Goal: Information Seeking & Learning: Learn about a topic

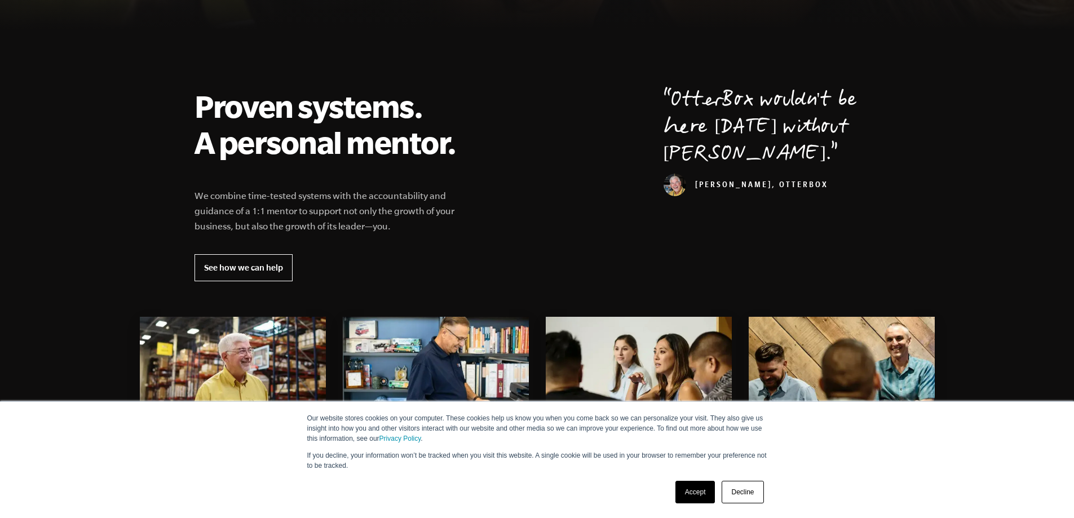
scroll to position [355, 0]
click at [736, 499] on link "Decline" at bounding box center [742, 492] width 42 height 23
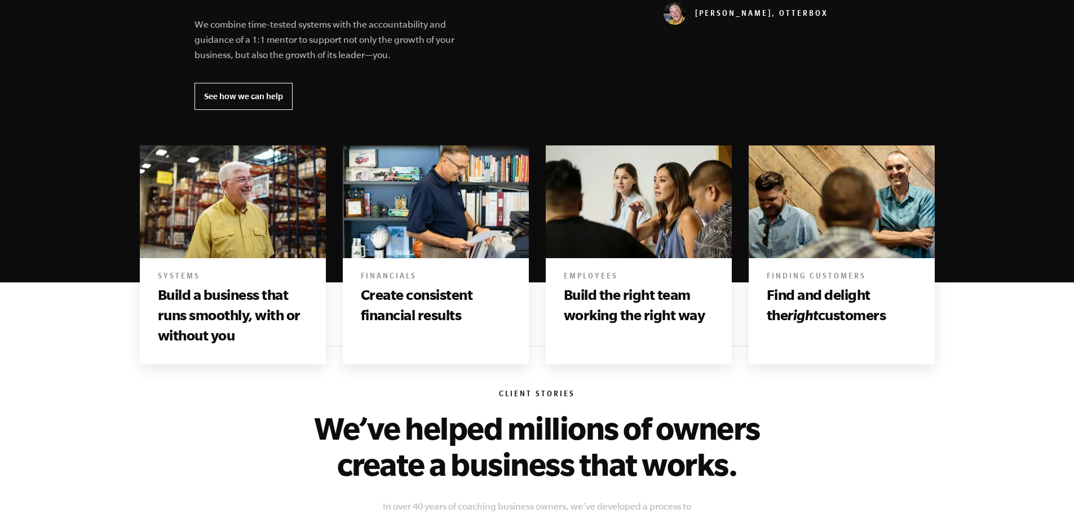
scroll to position [531, 0]
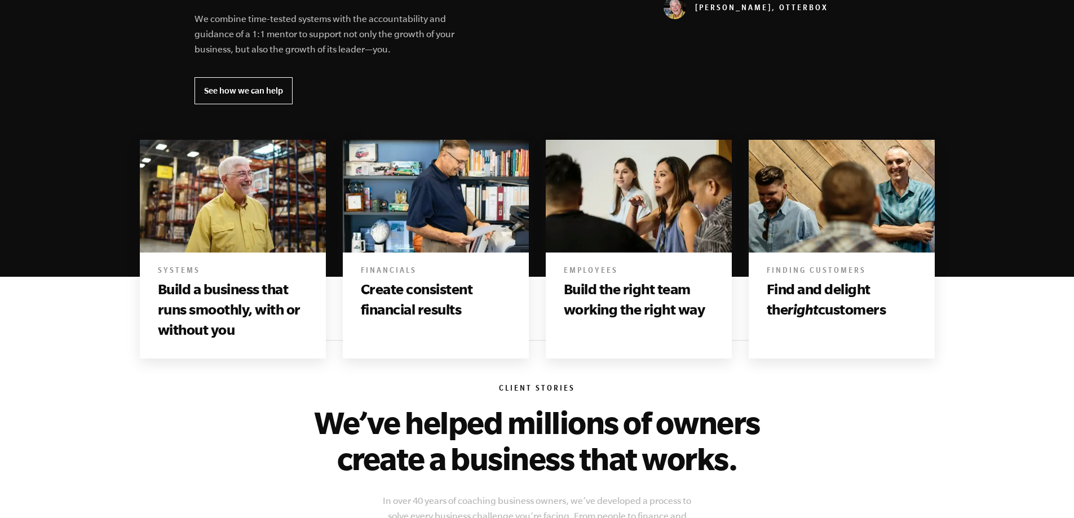
click at [228, 221] on img at bounding box center [233, 195] width 186 height 113
click at [412, 228] on img at bounding box center [436, 195] width 186 height 113
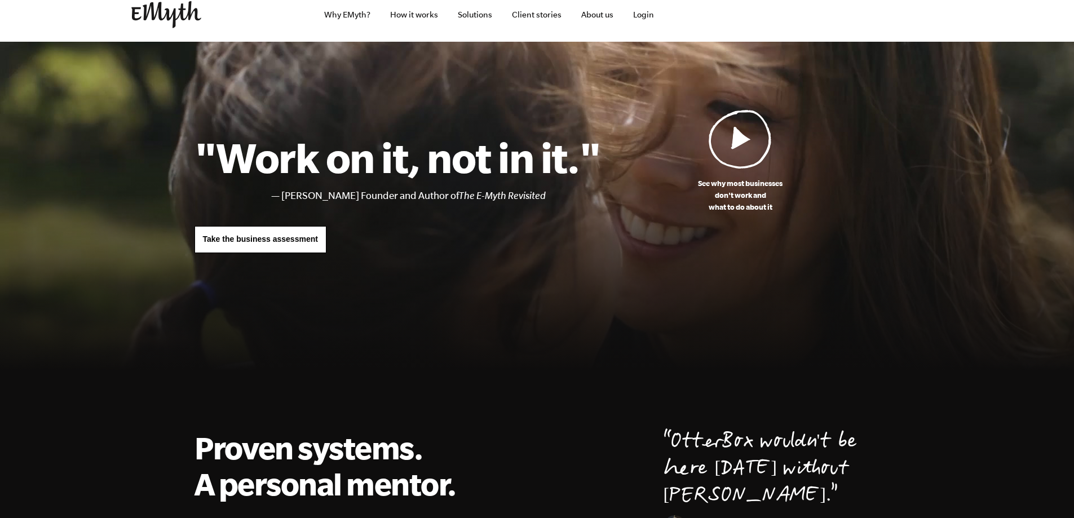
scroll to position [0, 0]
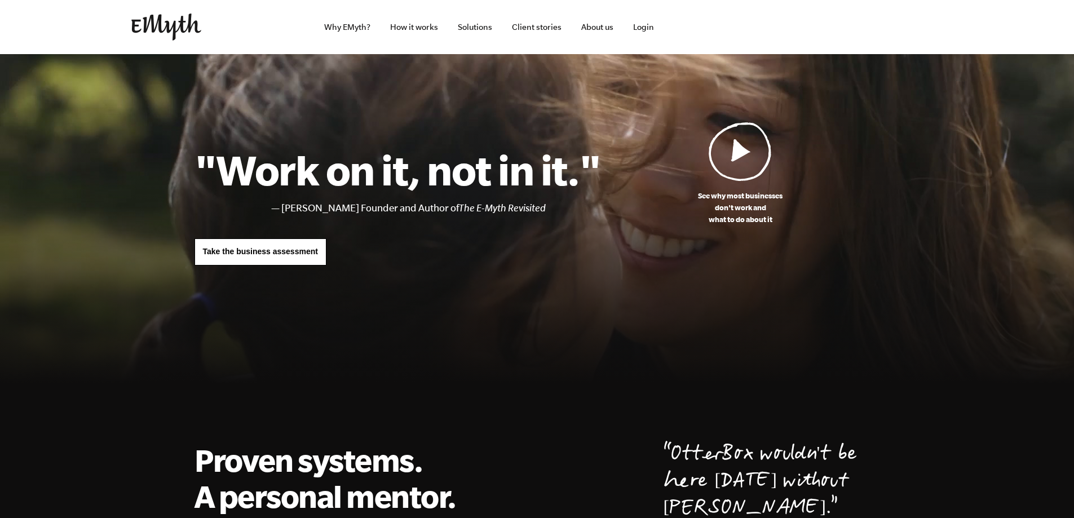
click at [143, 35] on img at bounding box center [166, 27] width 70 height 27
click at [369, 24] on link "Why EMyth?" at bounding box center [347, 27] width 64 height 54
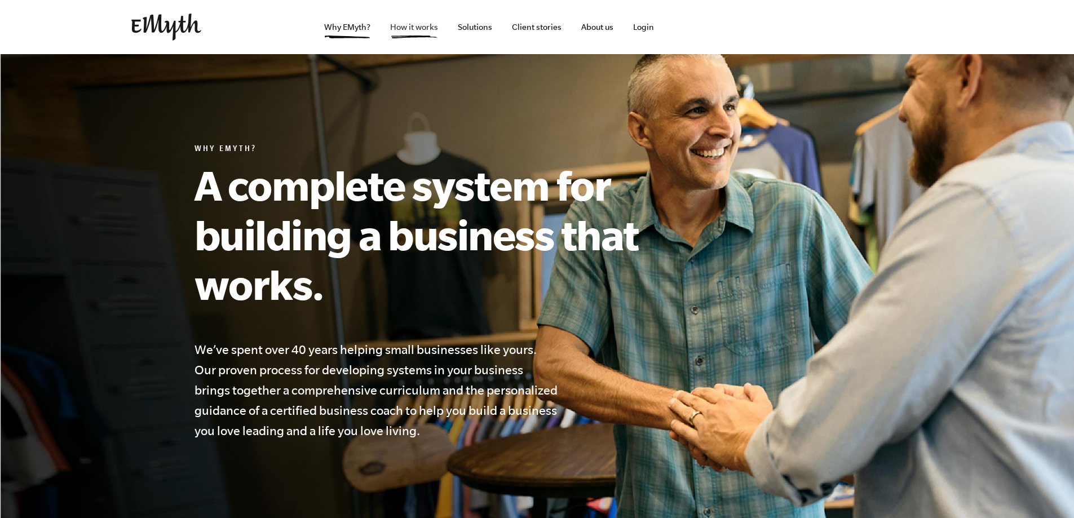
click at [433, 37] on link "How it works" at bounding box center [414, 27] width 66 height 54
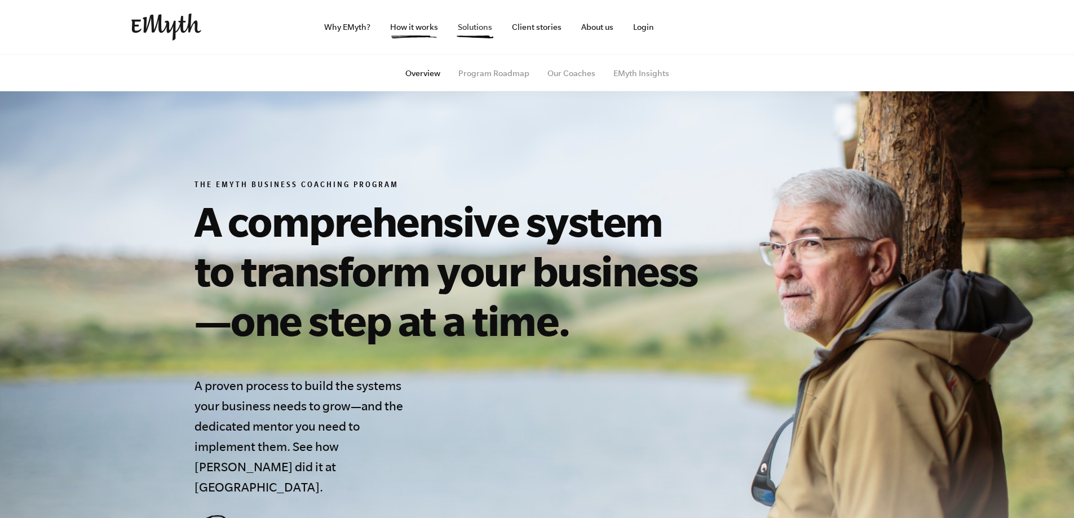
click at [484, 38] on link "Solutions" at bounding box center [475, 27] width 52 height 54
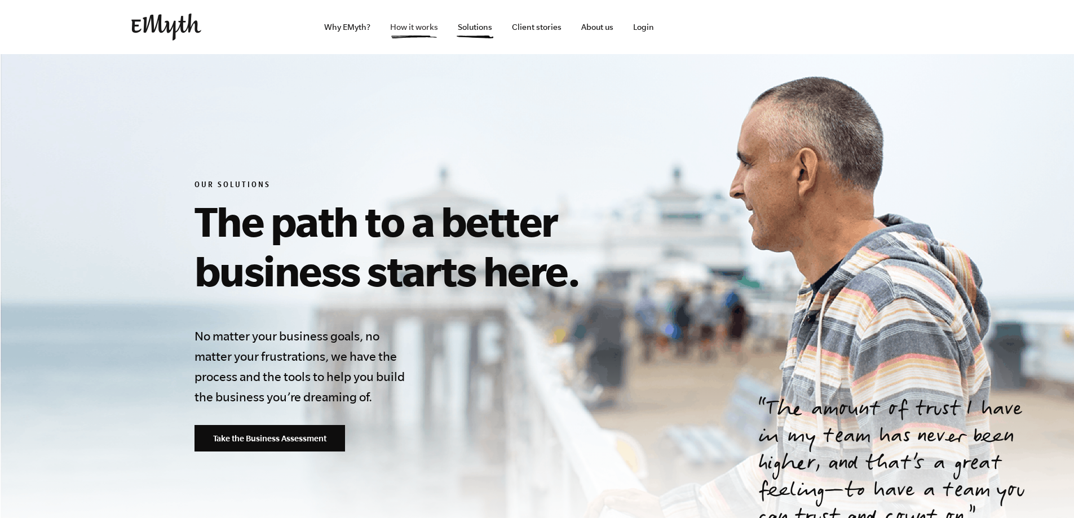
click at [422, 31] on link "How it works" at bounding box center [414, 27] width 66 height 54
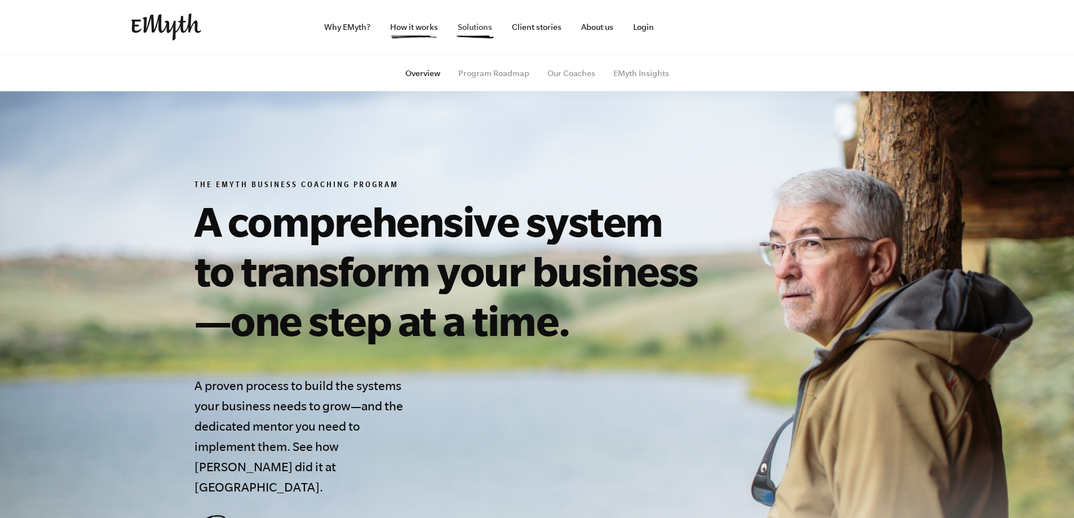
click at [482, 27] on link "Solutions" at bounding box center [475, 27] width 52 height 54
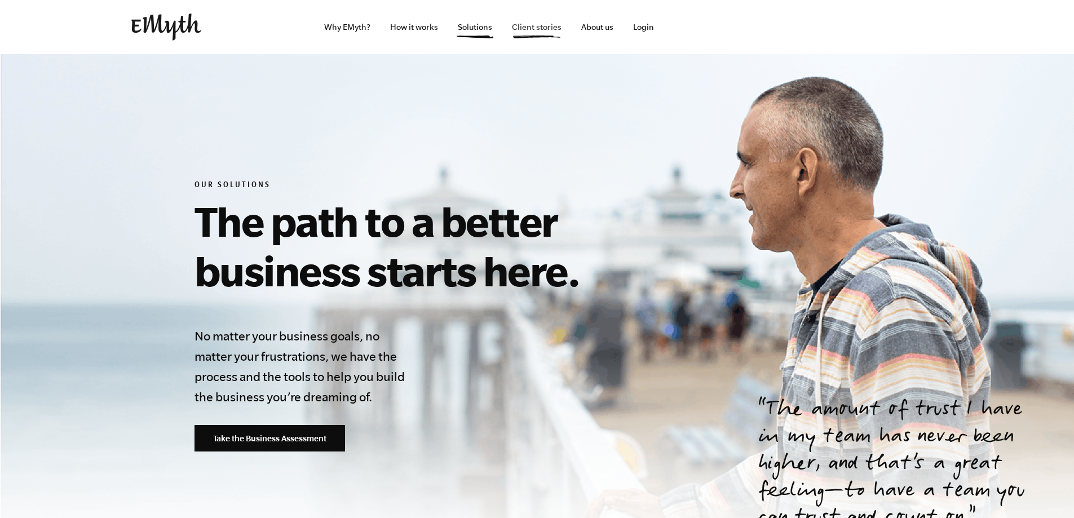
click at [546, 33] on link "Client stories" at bounding box center [537, 27] width 68 height 54
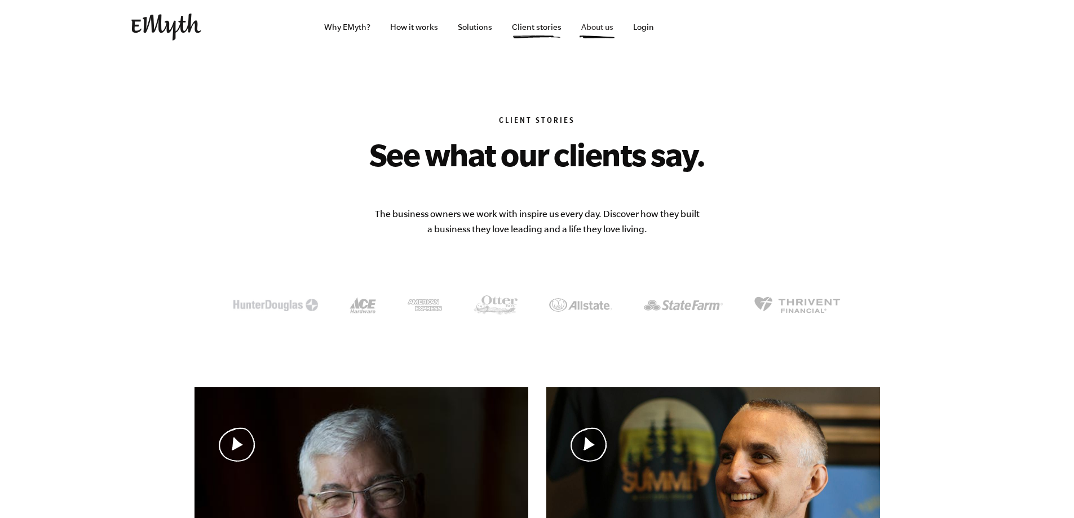
click at [610, 32] on link "About us" at bounding box center [597, 27] width 50 height 54
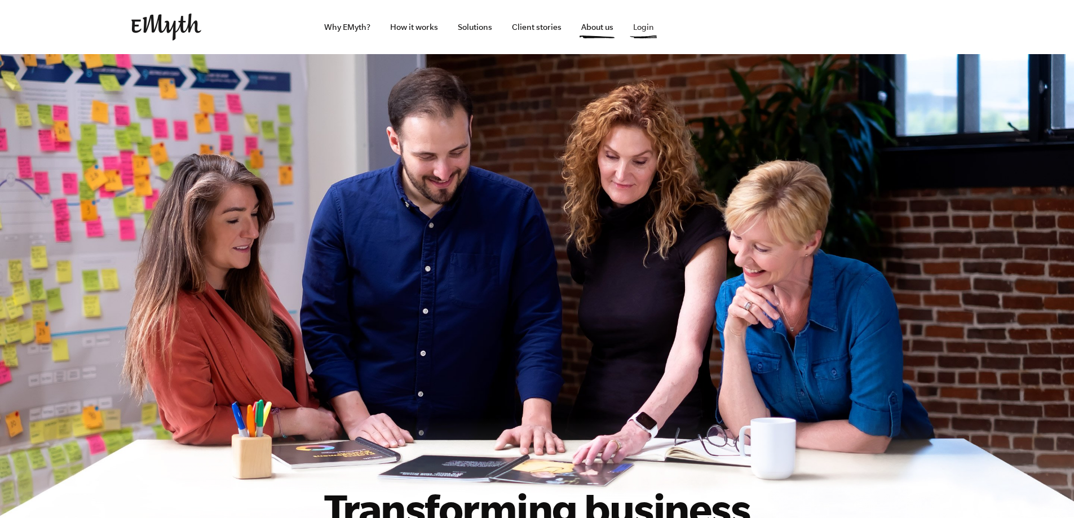
click at [646, 25] on link "Login" at bounding box center [643, 27] width 39 height 54
